Goal: Transaction & Acquisition: Purchase product/service

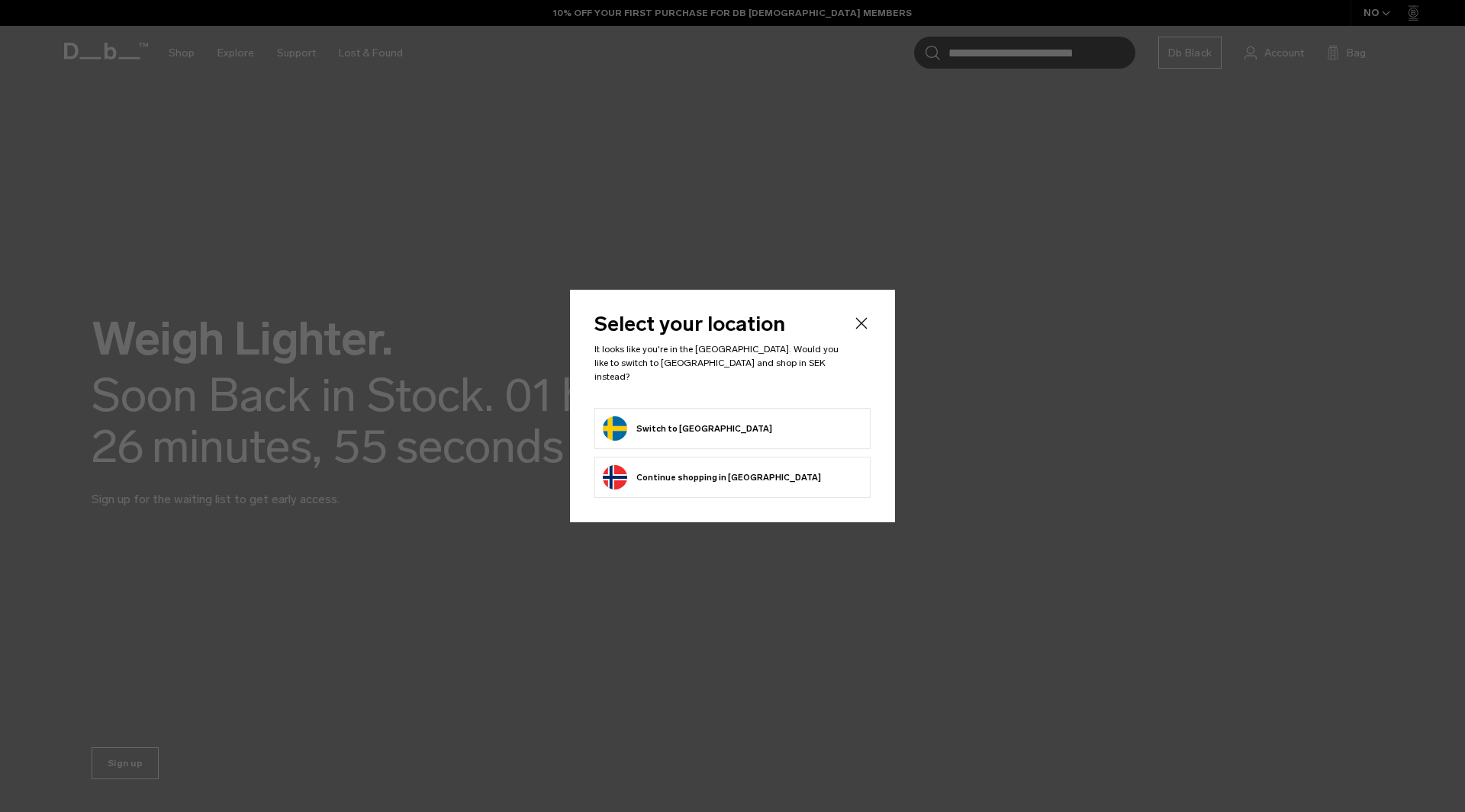
click at [777, 417] on body "Skip to content BUY NOW, PAY LATER WITH KLARNA 10% OFF YOUR FIRST PURCHASE FOR …" at bounding box center [732, 406] width 1465 height 812
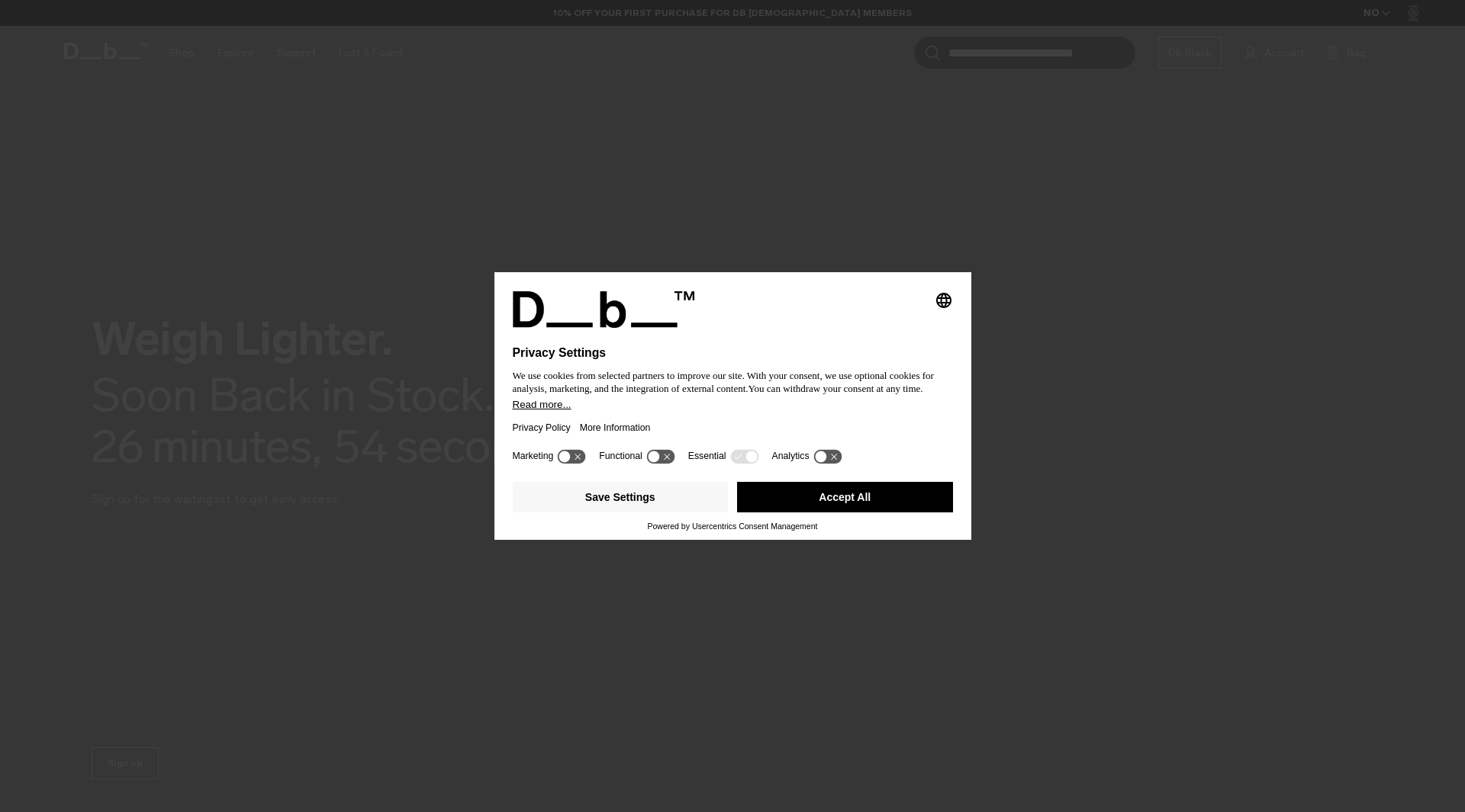
click at [882, 499] on button "Accept All" at bounding box center [845, 497] width 216 height 31
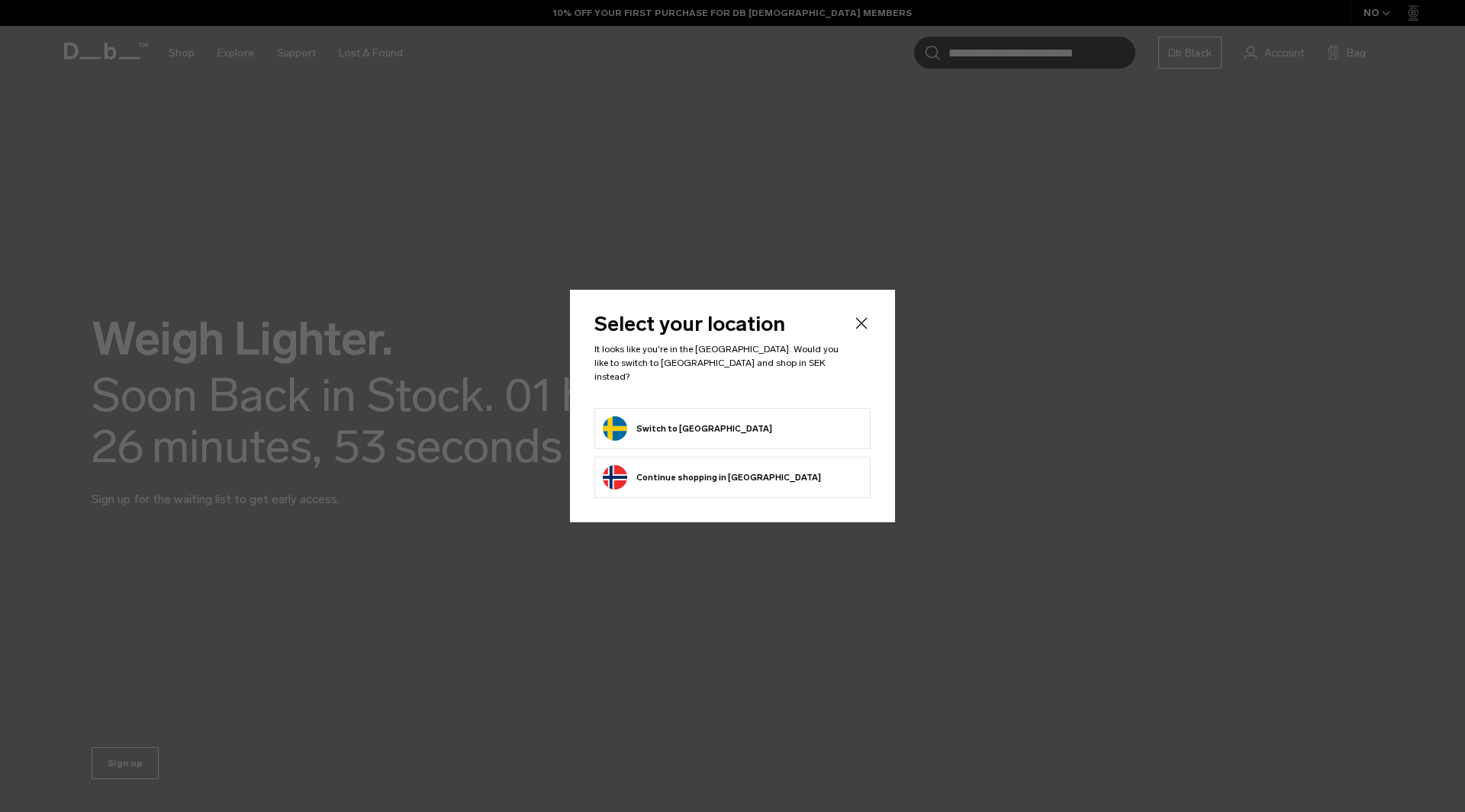
click at [756, 427] on form "Switch to Sweden" at bounding box center [732, 428] width 260 height 25
click at [659, 416] on button "Switch to Sweden" at bounding box center [686, 428] width 169 height 25
click at [669, 424] on button "Switch to Sweden" at bounding box center [686, 428] width 169 height 25
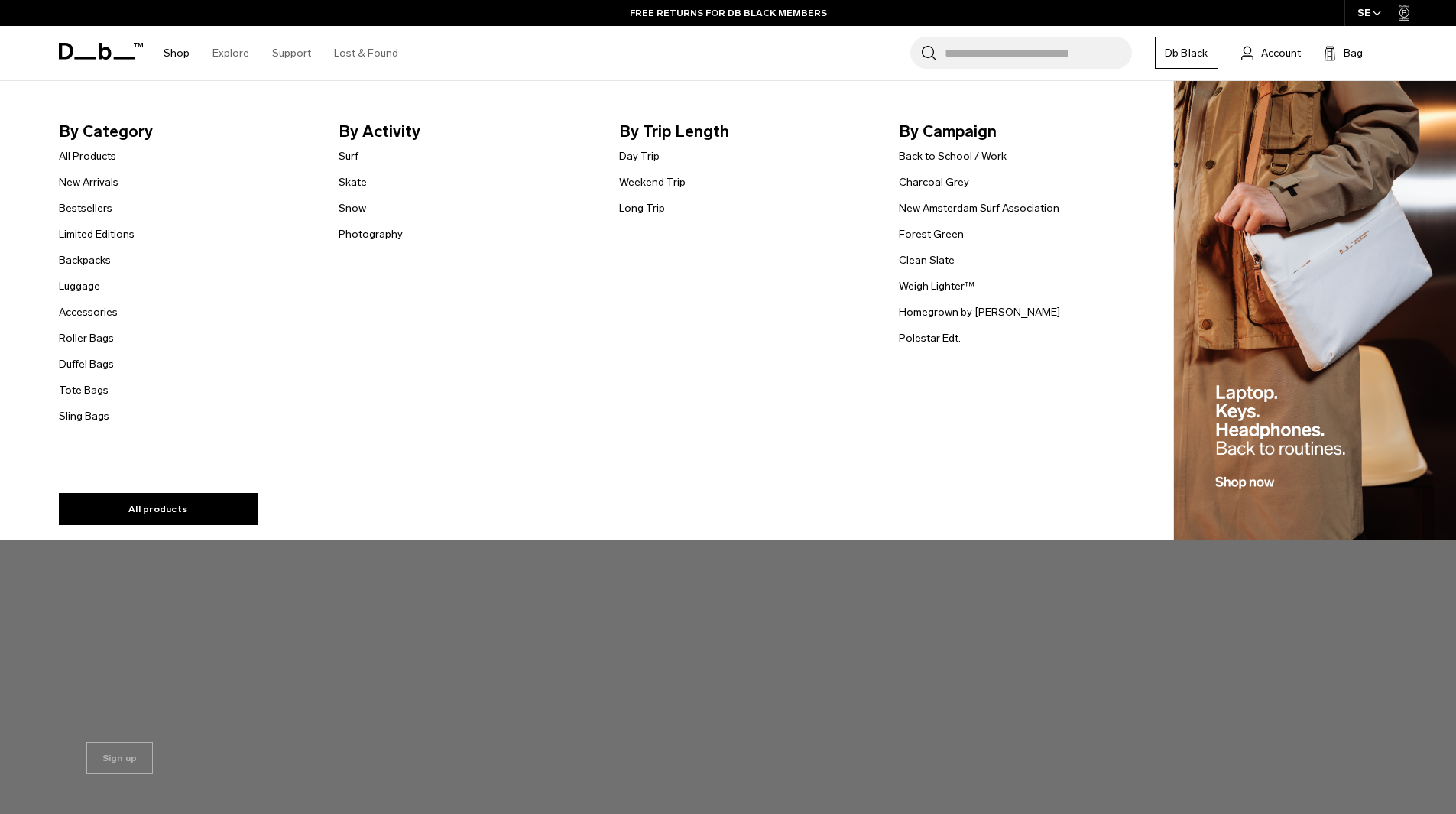
click at [938, 157] on link "Back to School / Work" at bounding box center [952, 156] width 108 height 16
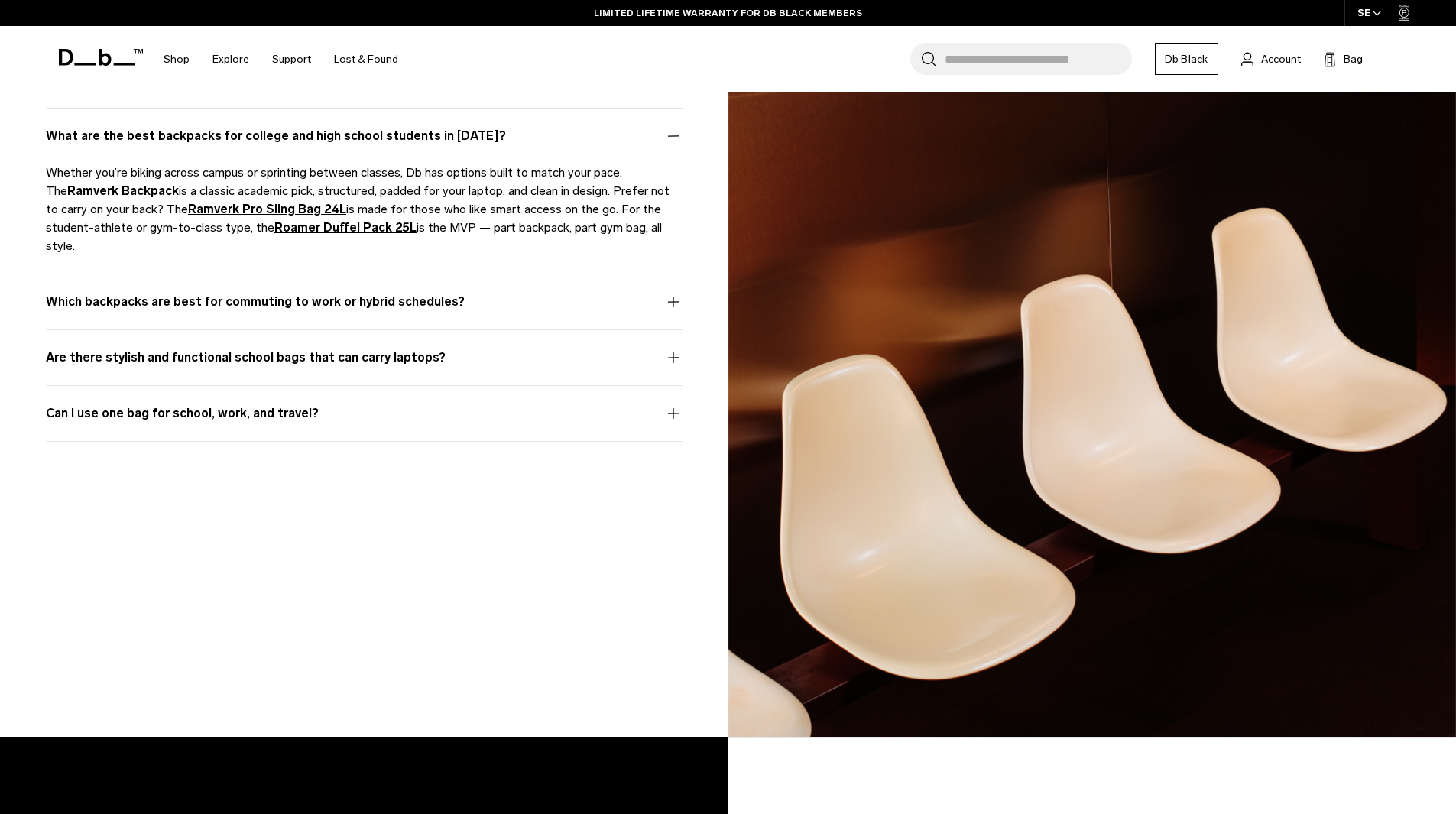
scroll to position [8104, 0]
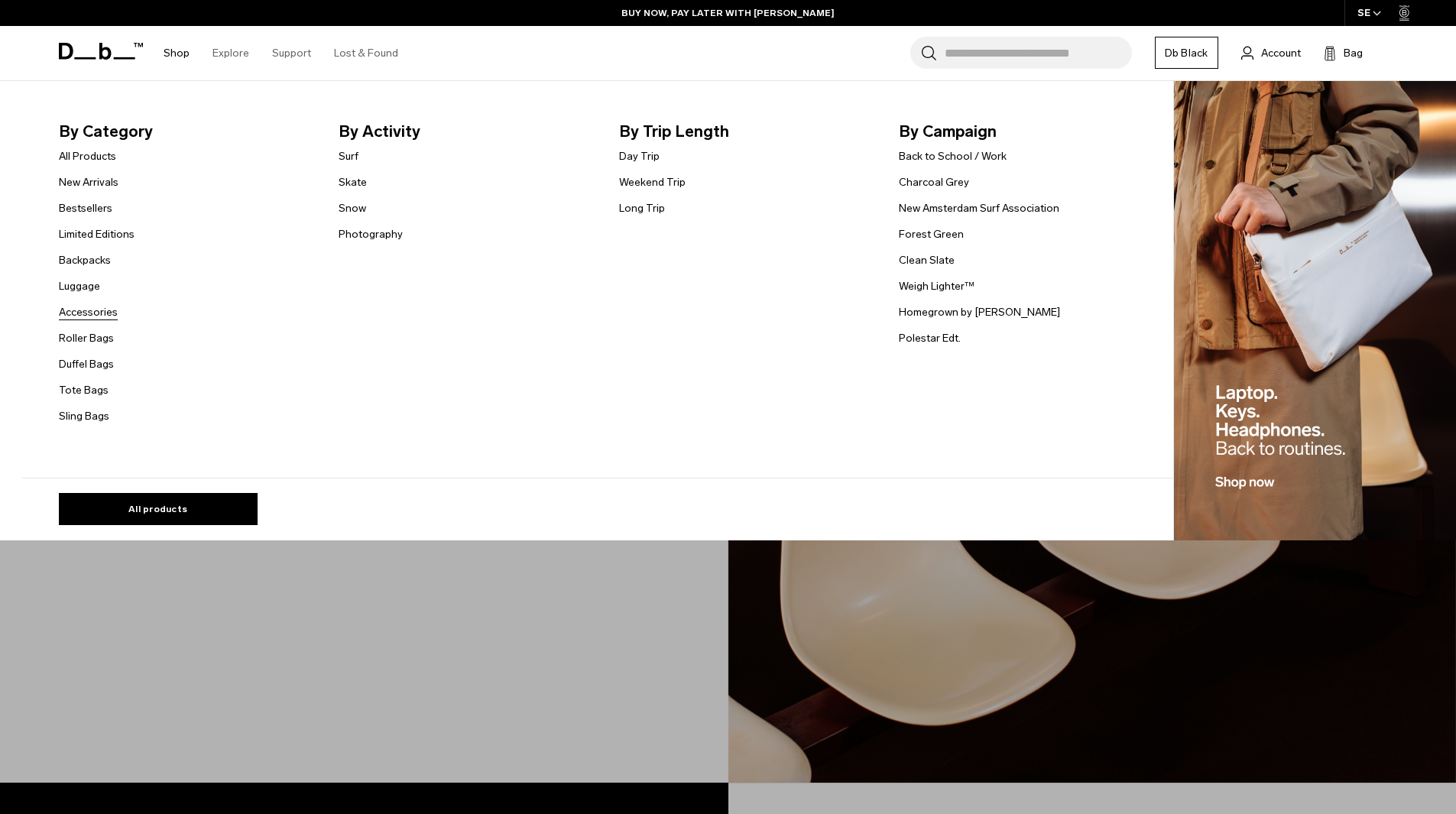
click at [71, 318] on link "Accessories" at bounding box center [89, 312] width 59 height 16
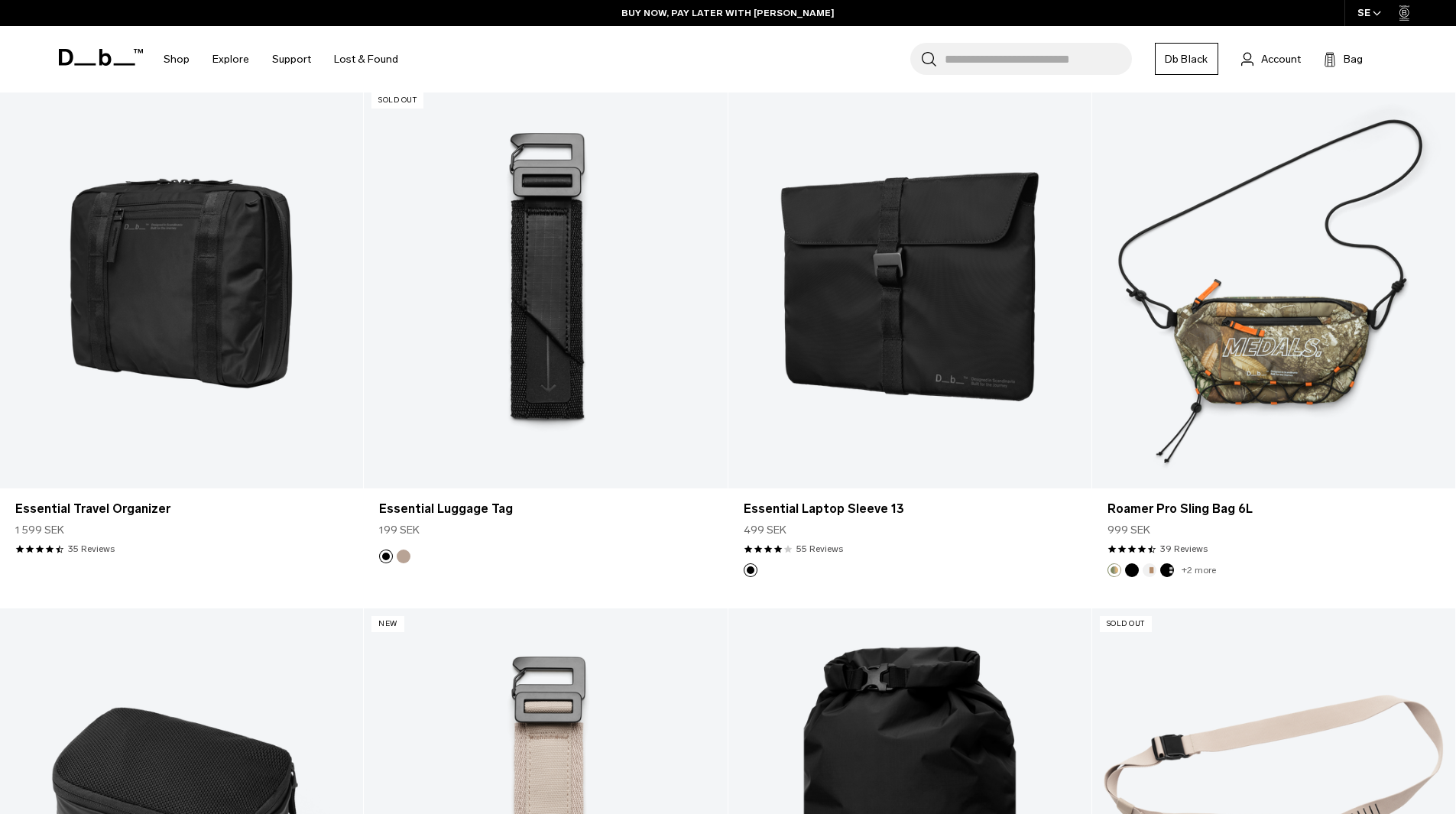
scroll to position [3517, 0]
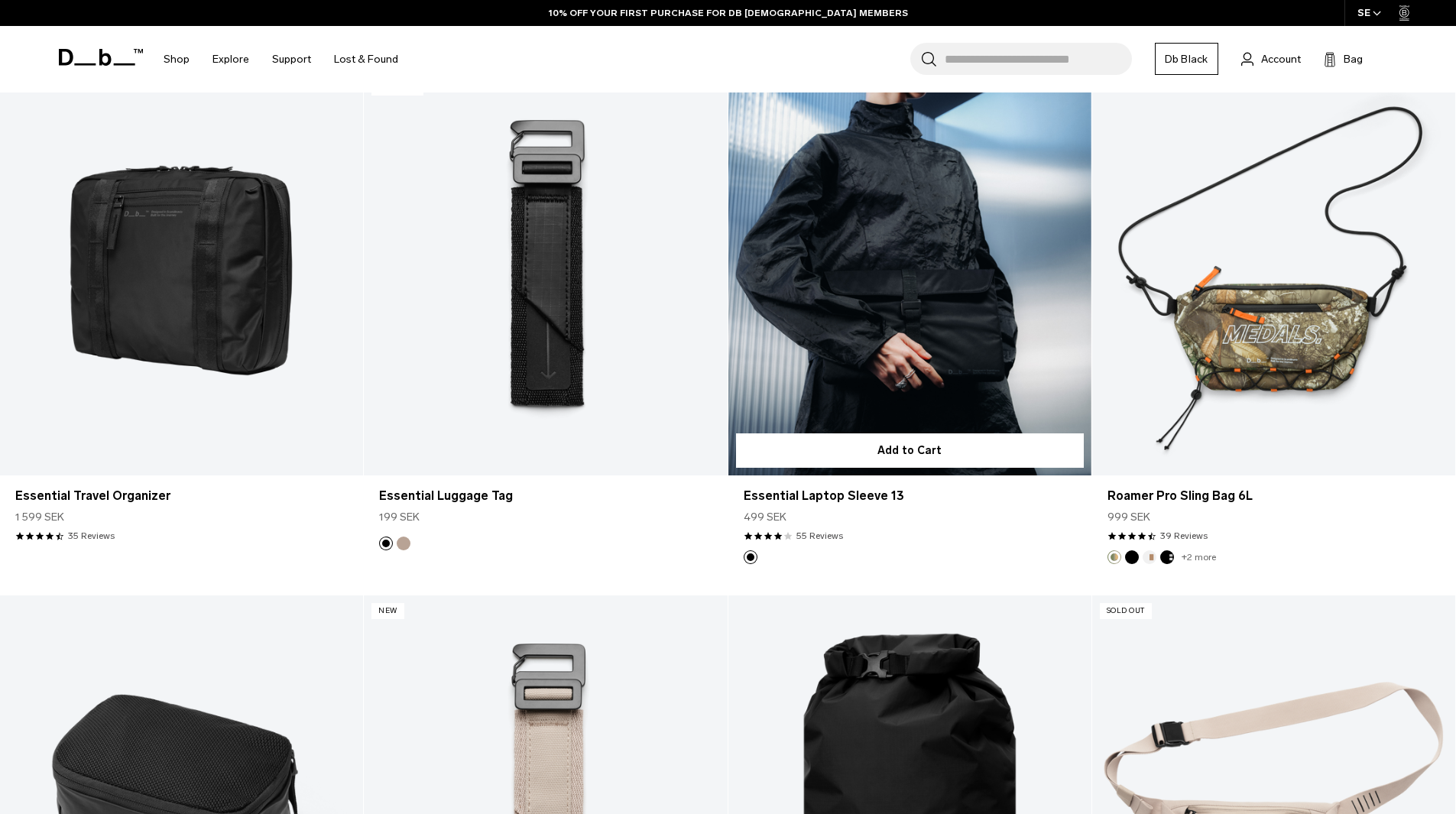
click at [952, 350] on link "Essential Laptop Sleeve 13" at bounding box center [910, 274] width 363 height 404
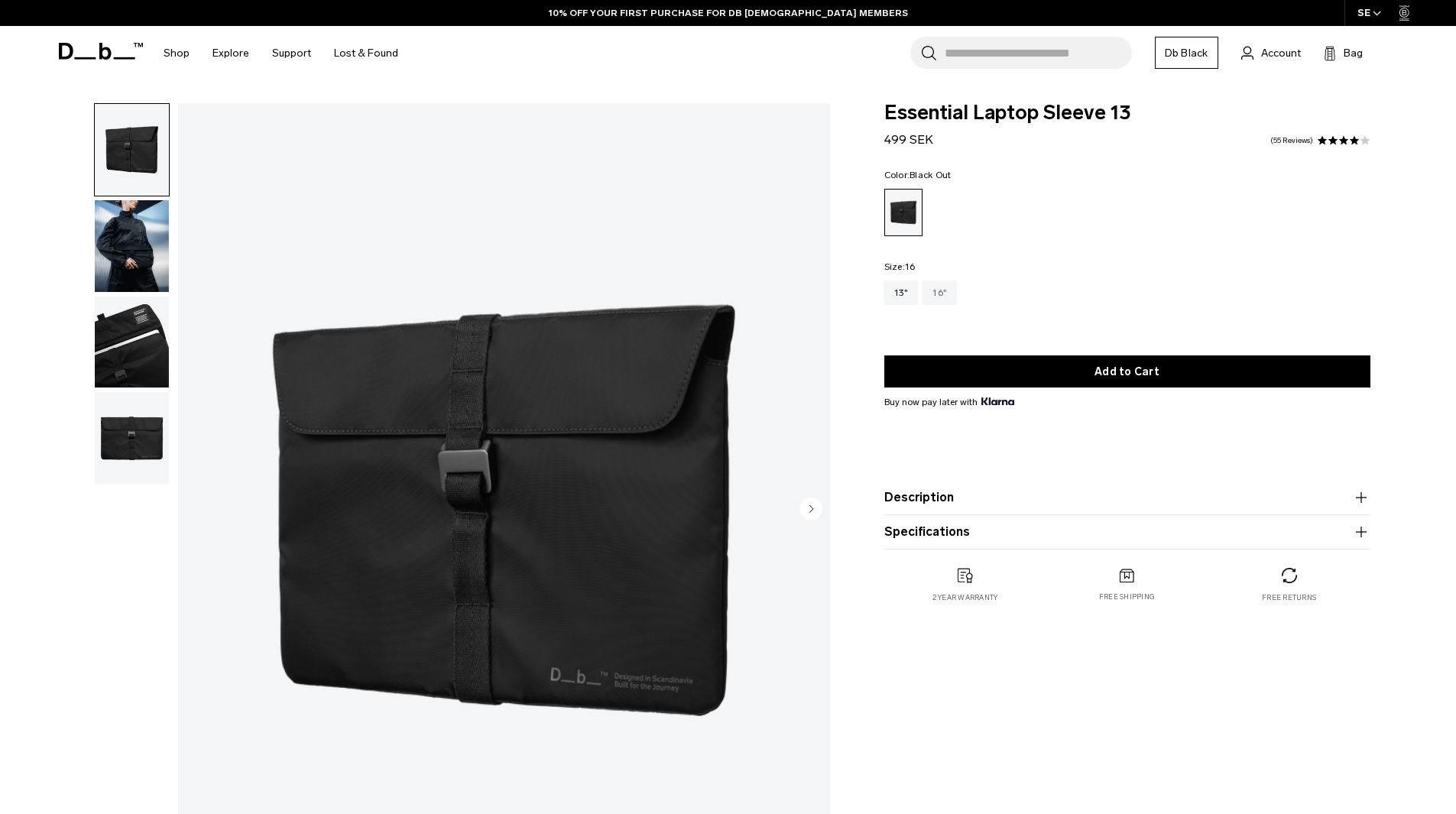
click at [941, 295] on div "16"" at bounding box center [940, 293] width 34 height 25
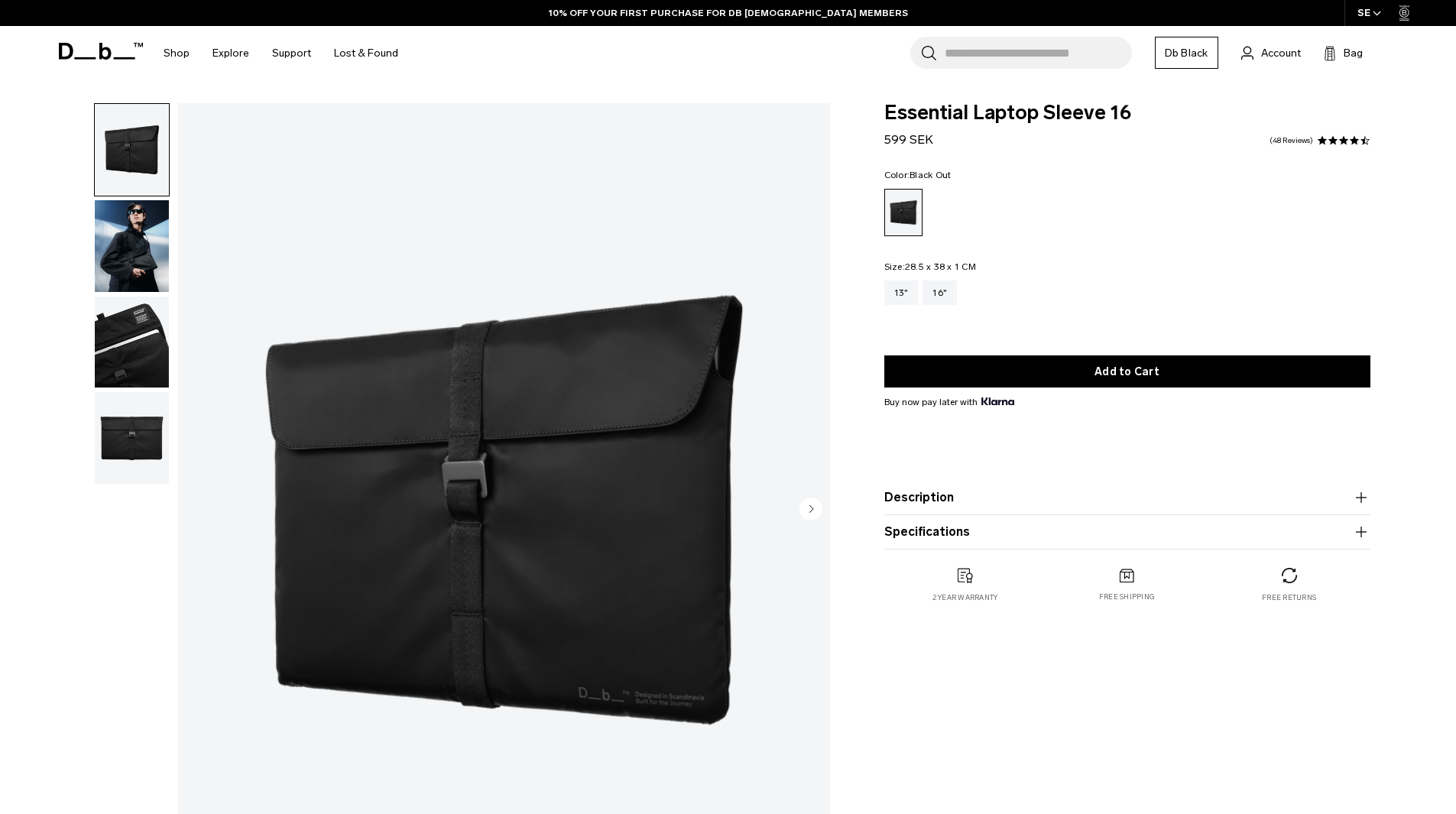
click at [116, 332] on img "button" at bounding box center [132, 342] width 75 height 92
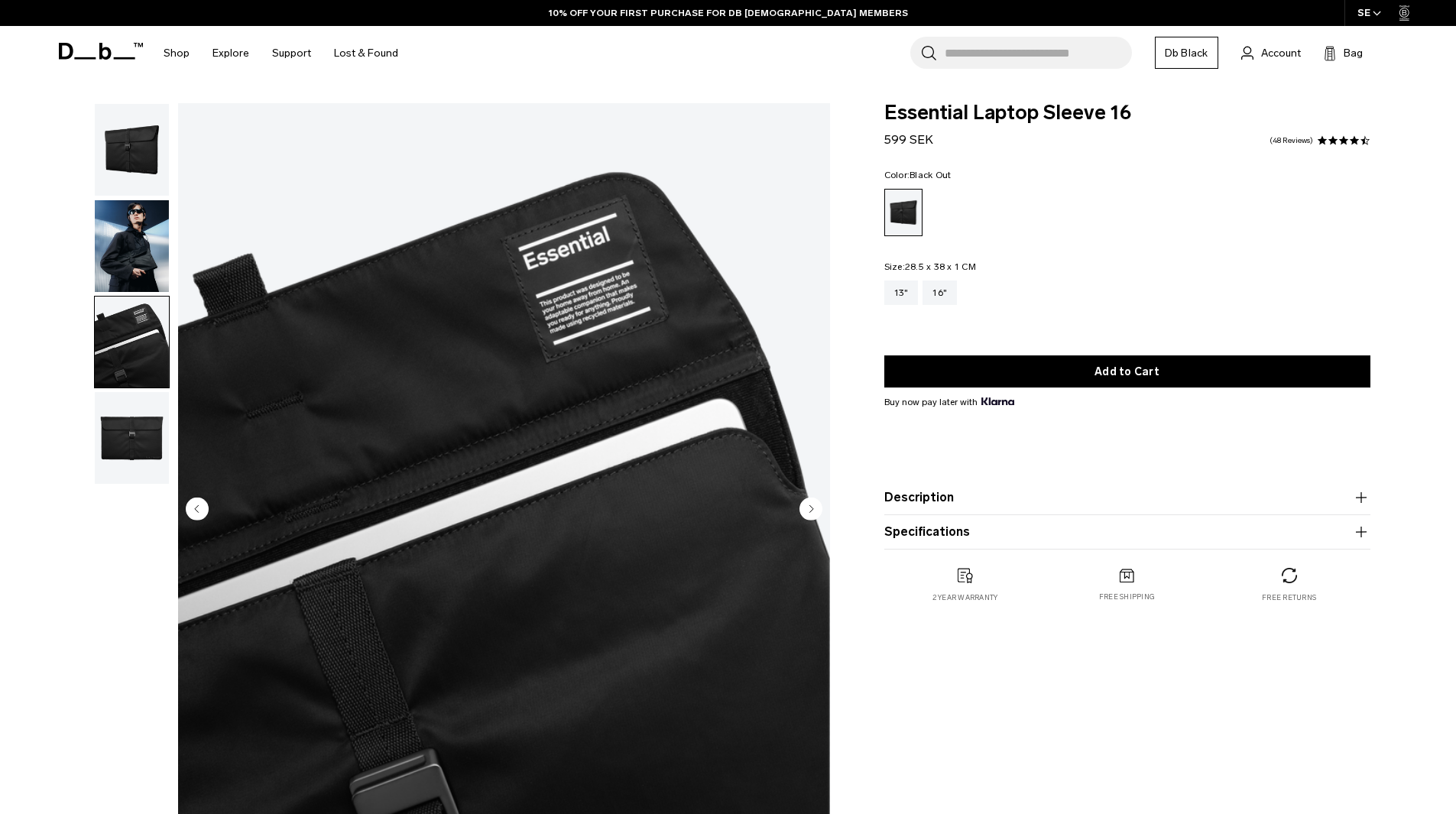
click at [114, 444] on img "button" at bounding box center [132, 438] width 75 height 92
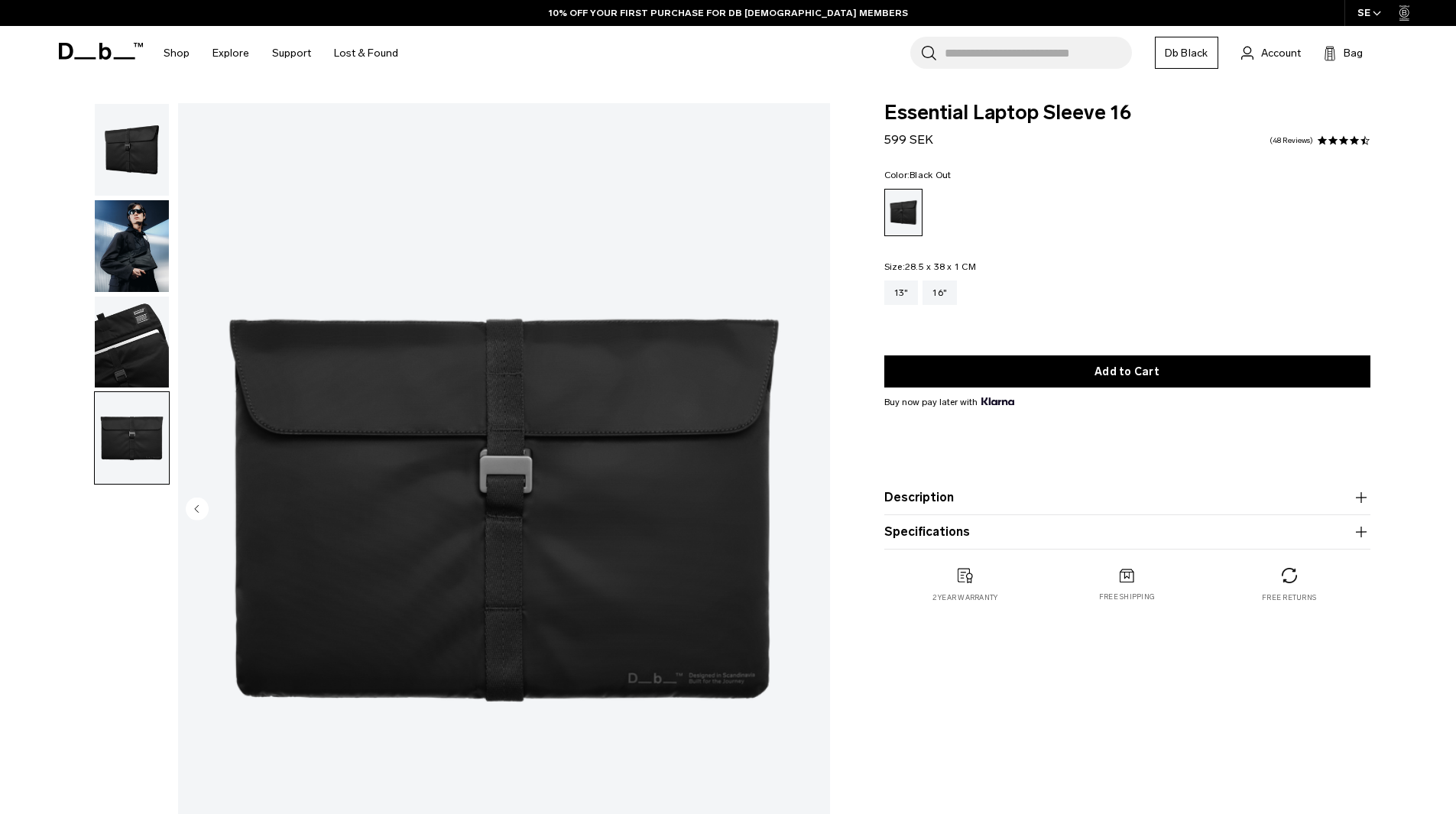
drag, startPoint x: 129, startPoint y: 243, endPoint x: 132, endPoint y: 222, distance: 21.2
click at [130, 243] on img "button" at bounding box center [132, 246] width 75 height 92
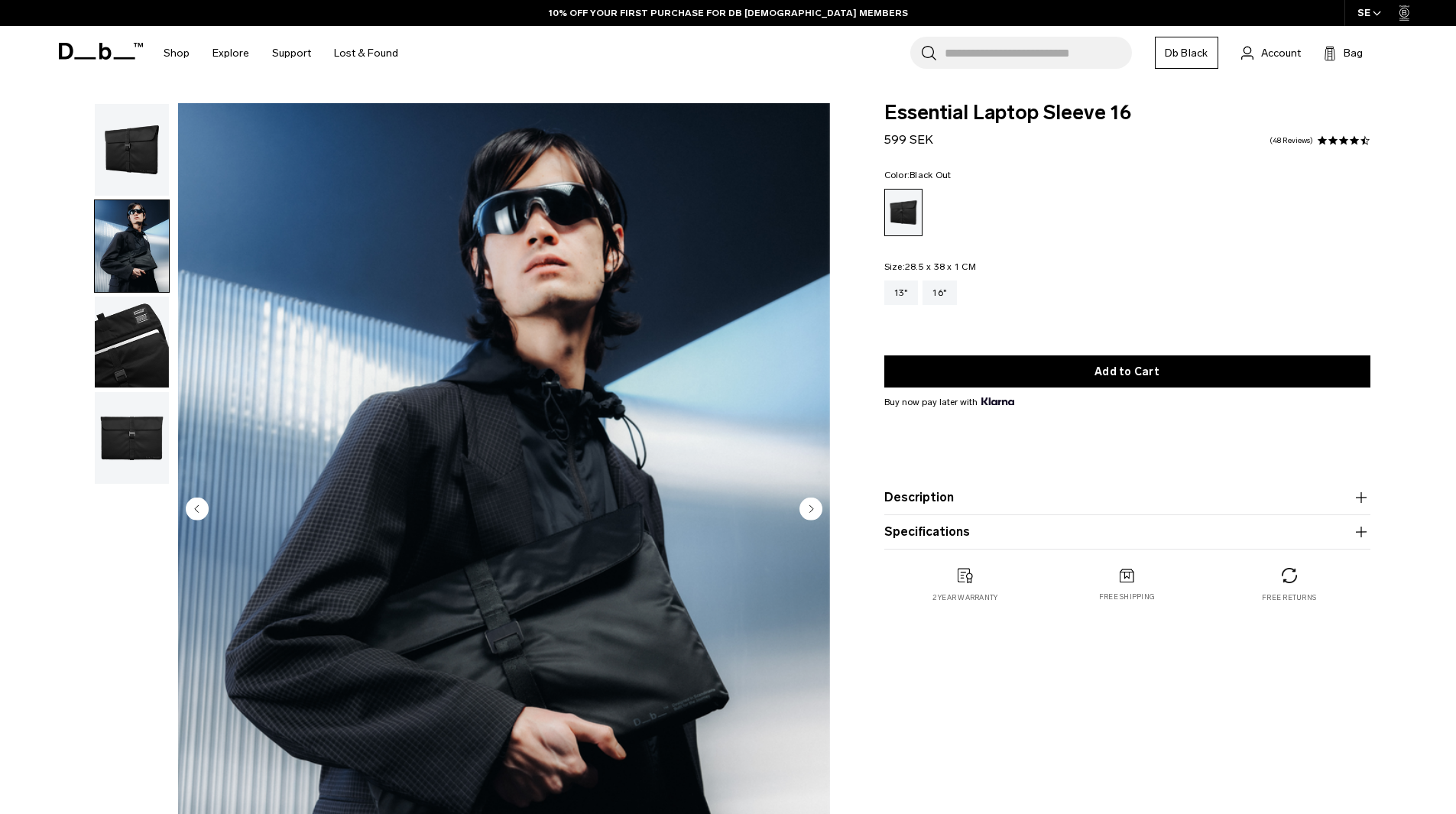
click at [140, 143] on img "button" at bounding box center [132, 150] width 75 height 92
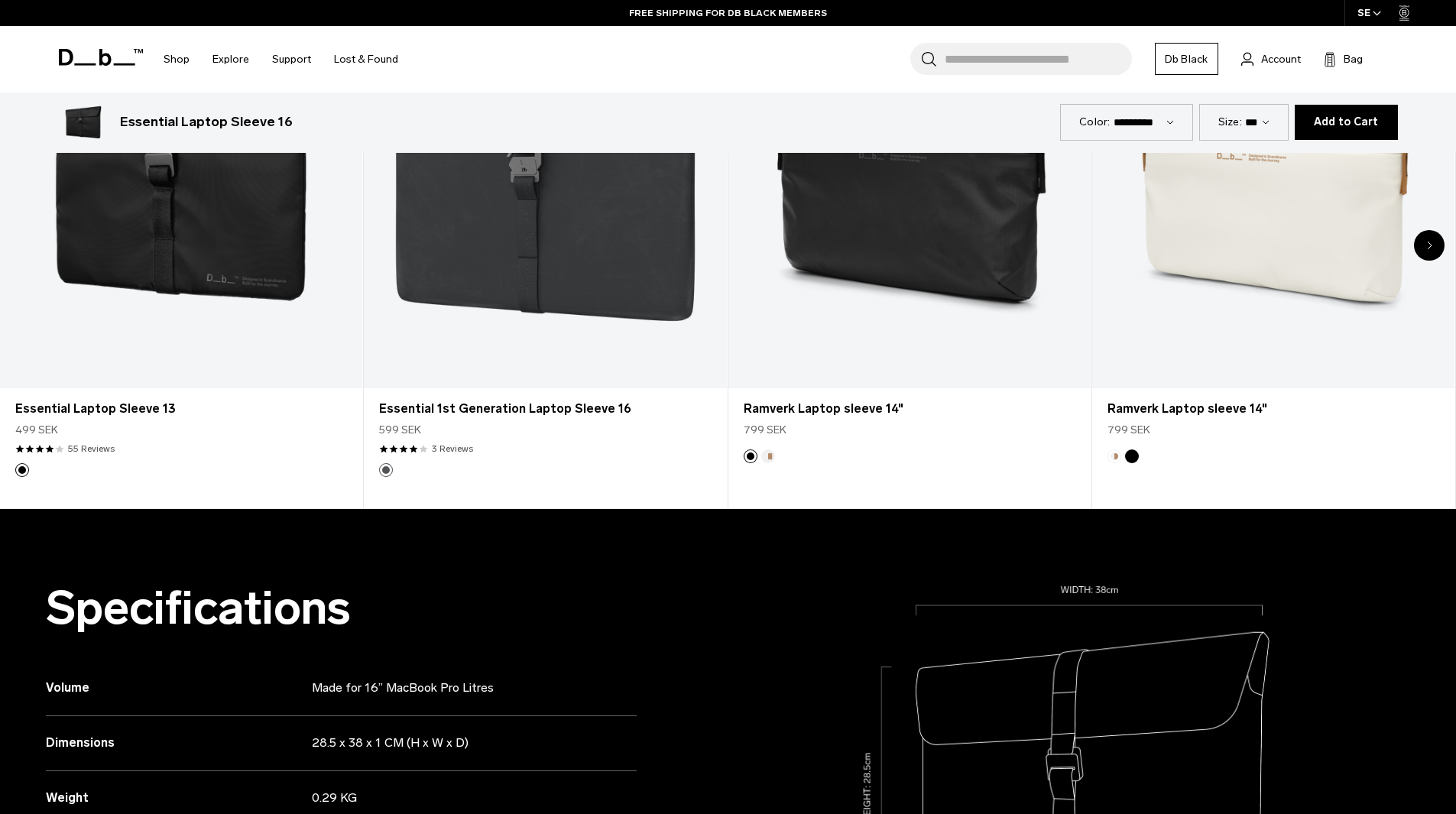
scroll to position [841, 0]
